Goal: Task Accomplishment & Management: Use online tool/utility

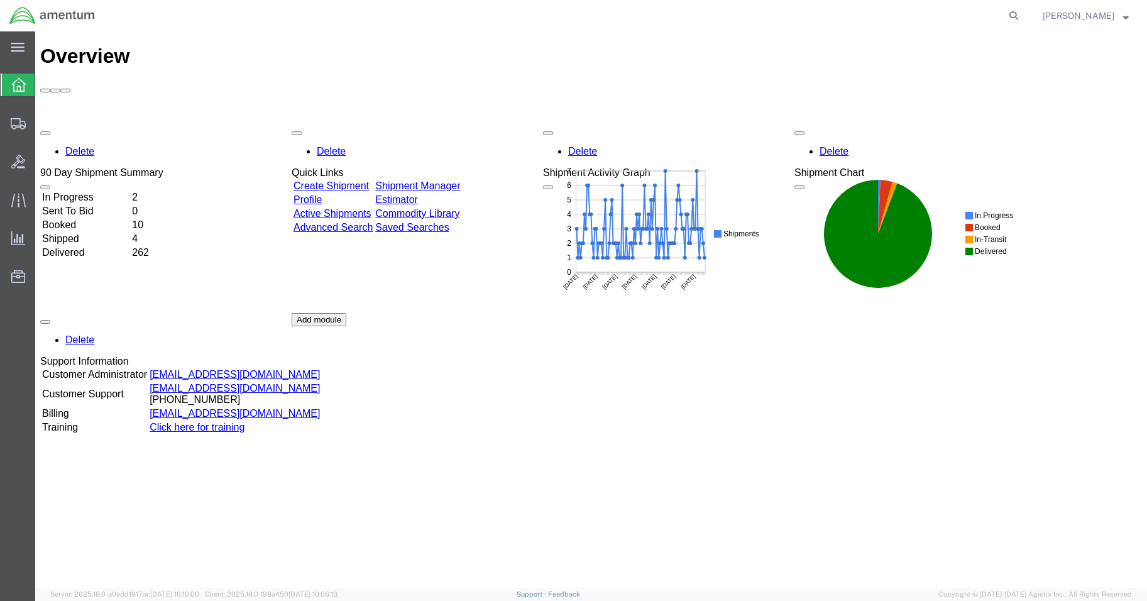
click at [111, 191] on td "In Progress" at bounding box center [85, 197] width 89 height 13
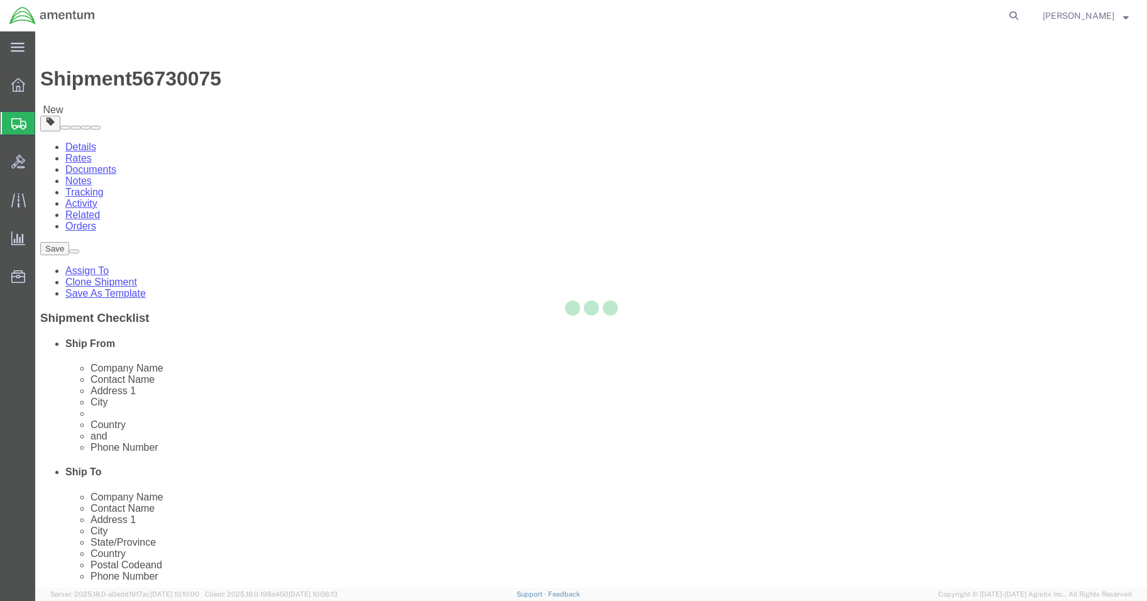
select select "42677"
select select
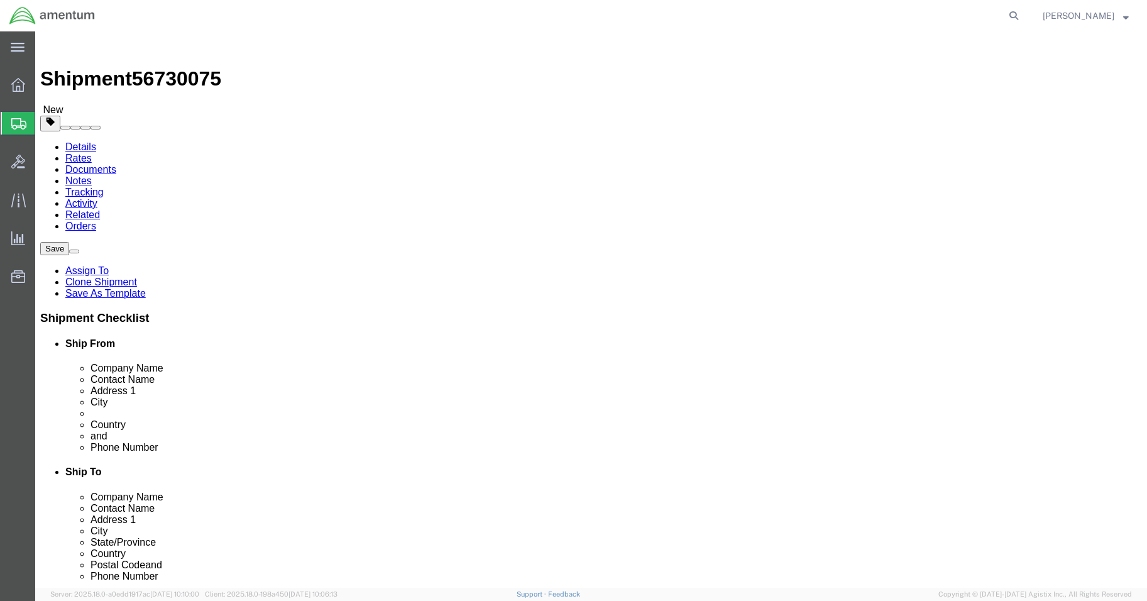
click input ","
click input "[PHONE_NUMBER]"
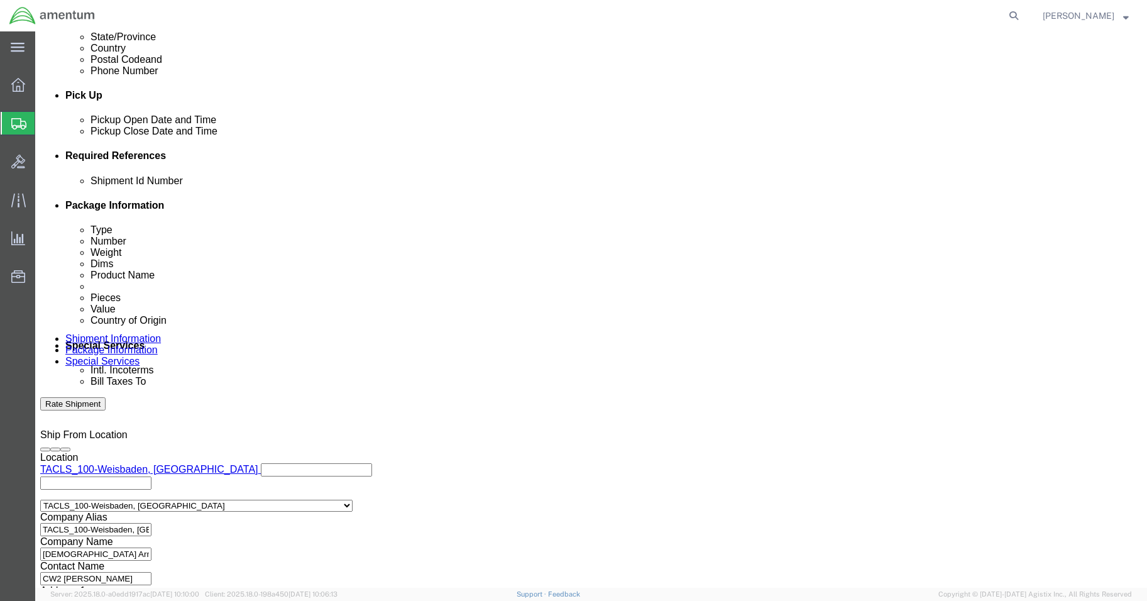
scroll to position [570, 0]
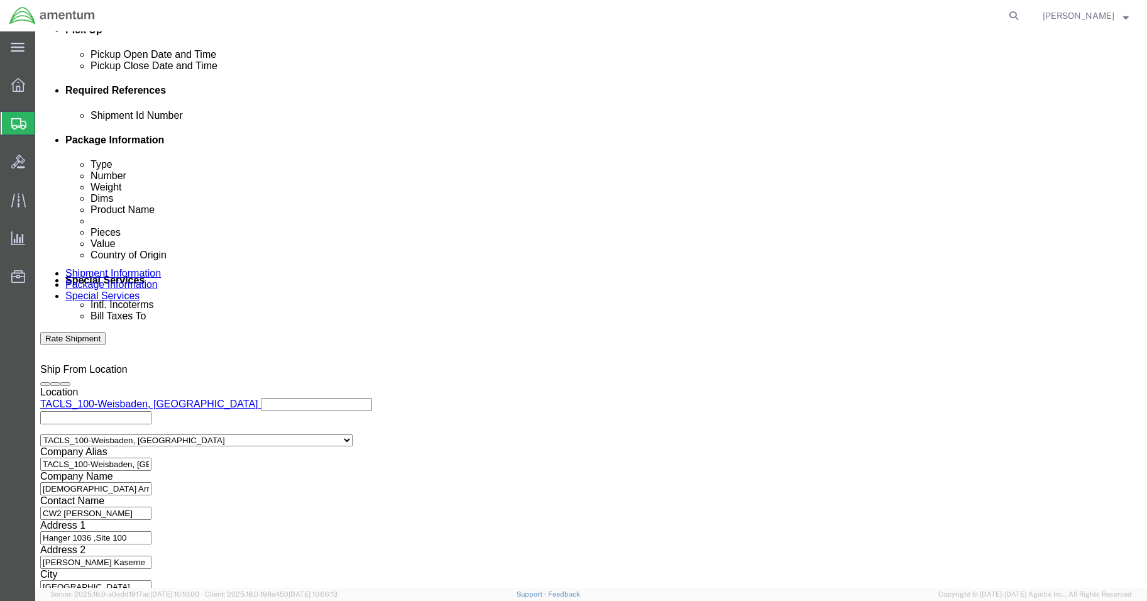
type input "[PHONE_NUMBER]"
click button "Continue"
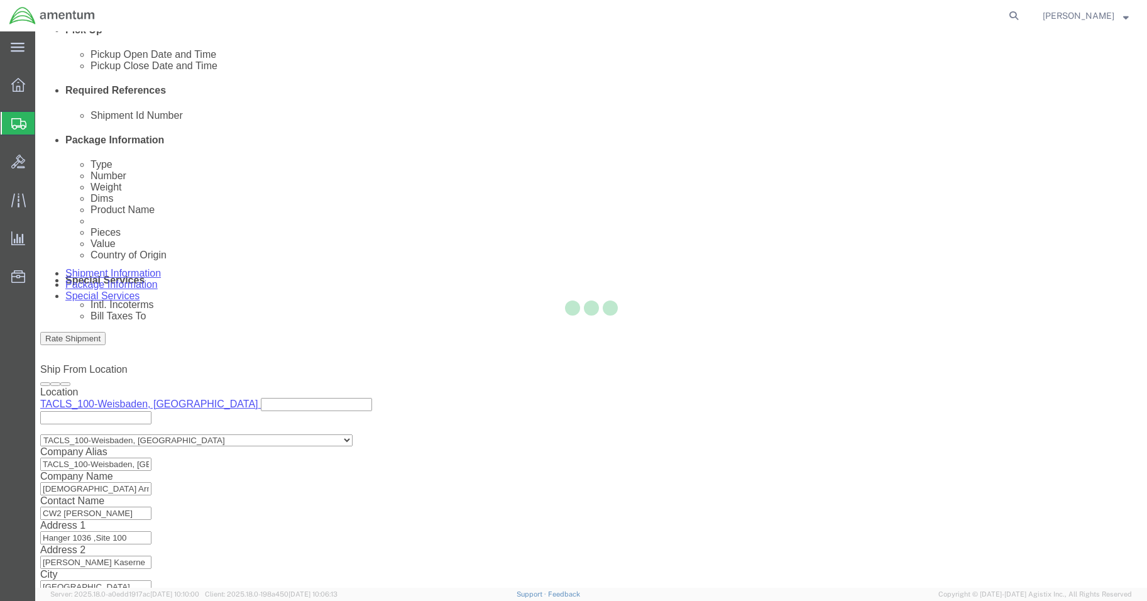
scroll to position [0, 0]
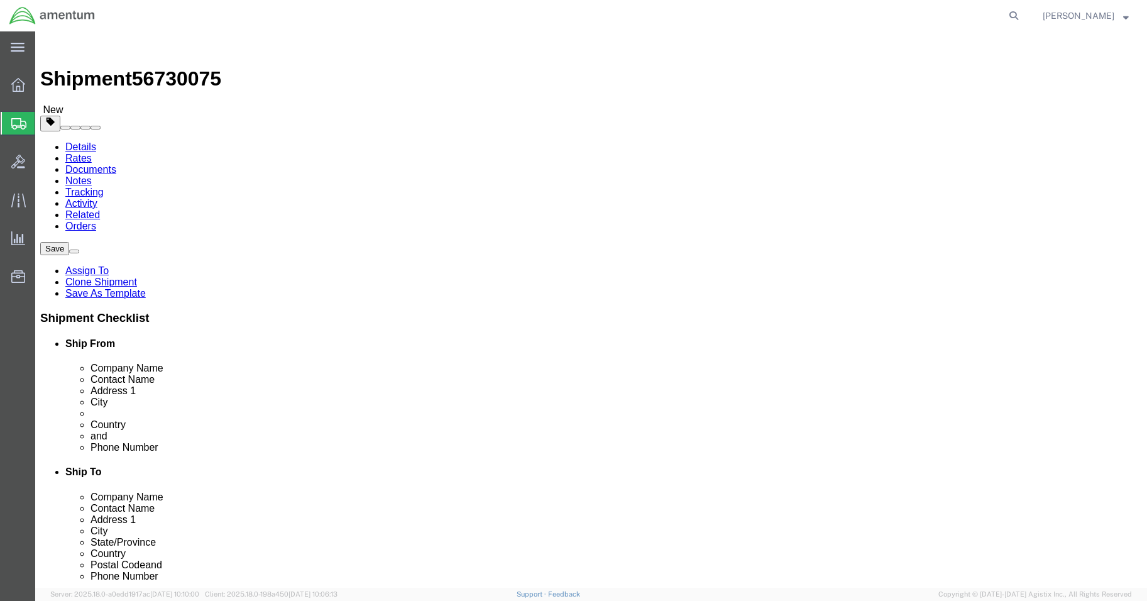
click button "Continue"
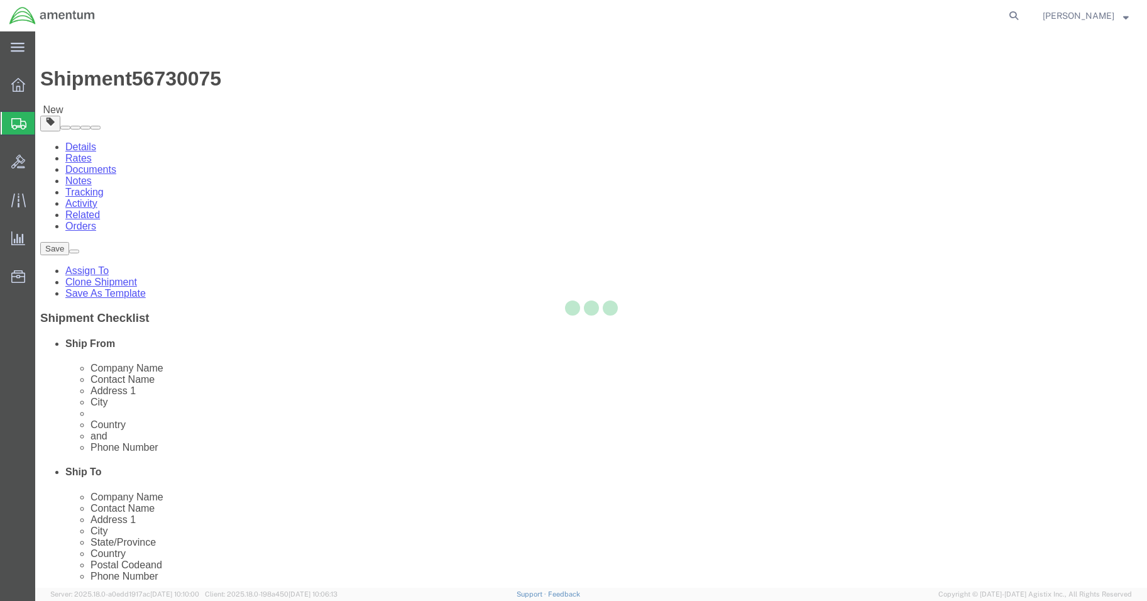
select select
select select "DEPARTMENT"
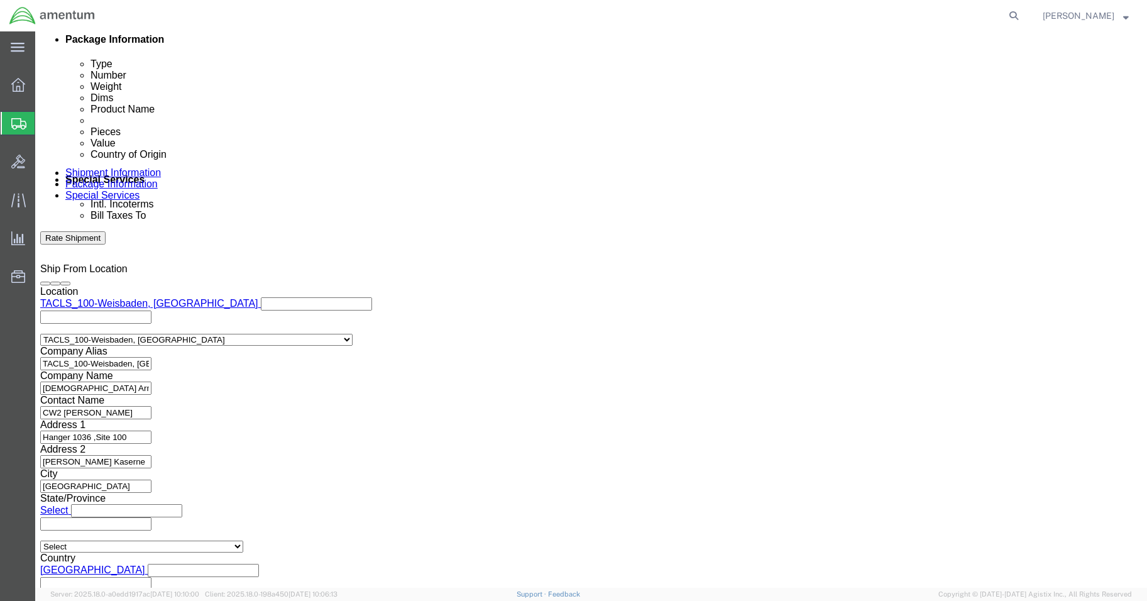
scroll to position [754, 0]
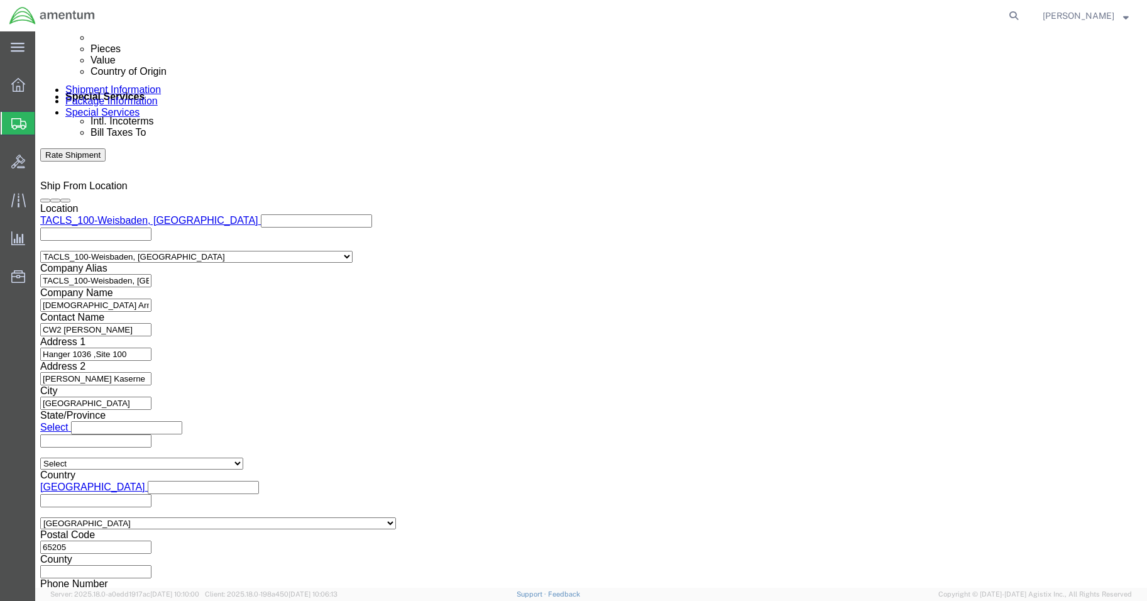
click button "Rate Shipment"
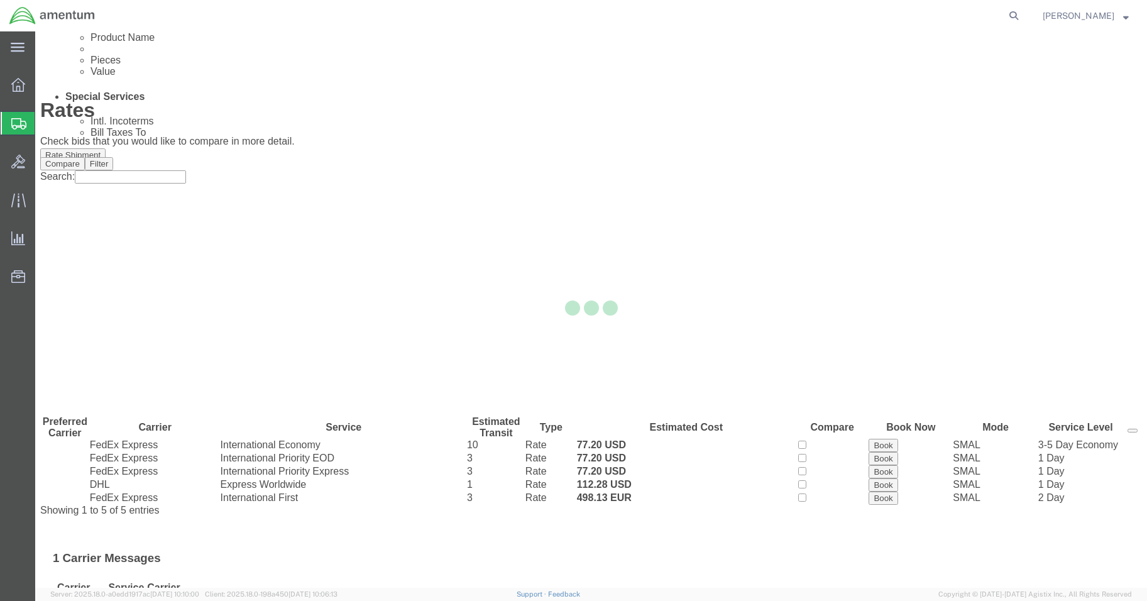
scroll to position [0, 0]
